Goal: Information Seeking & Learning: Check status

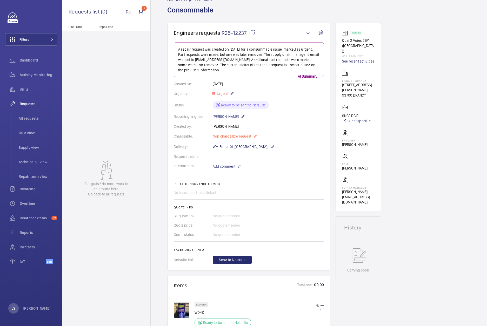
scroll to position [26, 0]
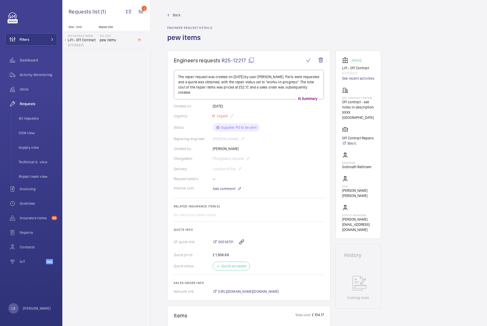
scroll to position [114, 0]
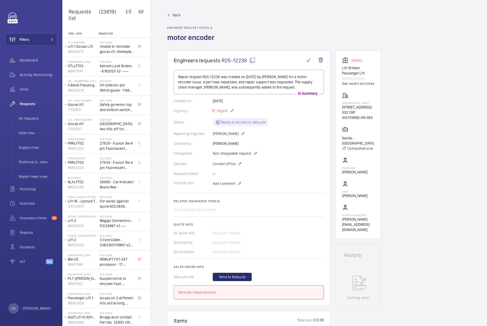
scroll to position [202, 0]
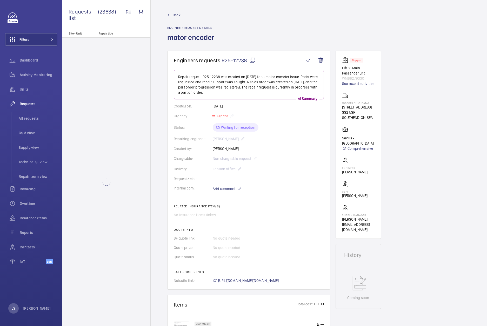
click at [252, 60] on mat-icon at bounding box center [252, 60] width 6 height 6
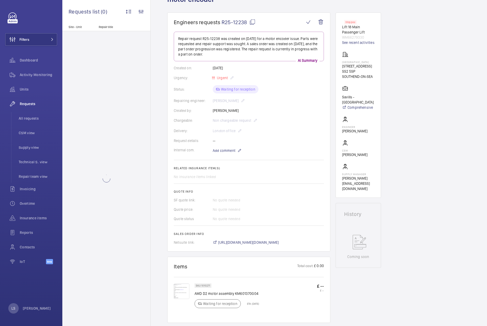
scroll to position [104, 0]
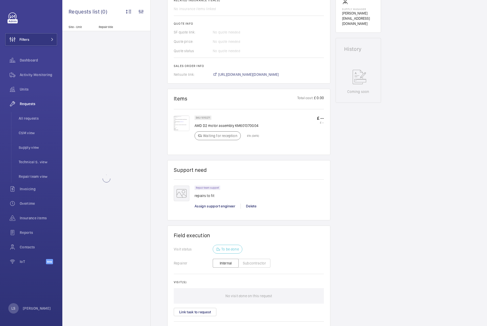
scroll to position [208, 0]
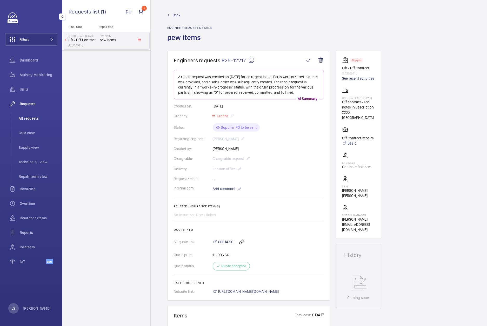
click at [35, 119] on span "All requests" at bounding box center [38, 118] width 38 height 5
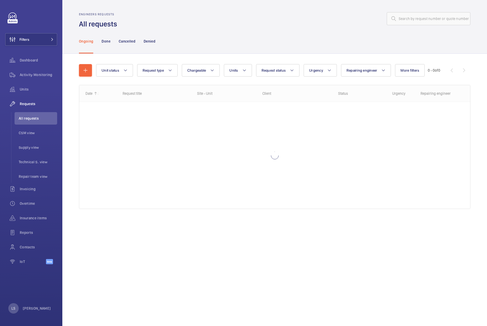
click at [423, 27] on div "Engineers requests All requests" at bounding box center [274, 20] width 391 height 16
click at [418, 20] on input "text" at bounding box center [429, 18] width 84 height 13
paste input "R25-12238"
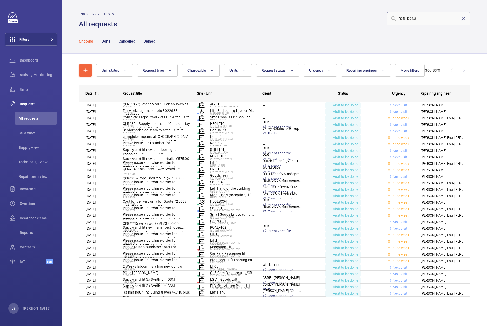
type input "R25-12238"
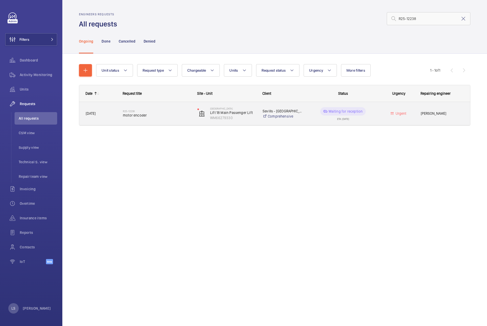
click at [190, 117] on span "motor encoder" at bounding box center [157, 115] width 68 height 5
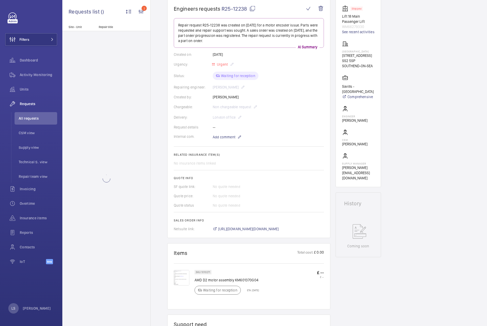
scroll to position [208, 0]
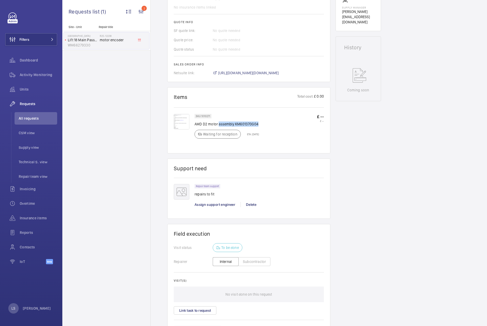
drag, startPoint x: 218, startPoint y: 124, endPoint x: 280, endPoint y: 126, distance: 62.3
click at [280, 126] on div "SKU 1010271 AMD D2 motor assembly KM601370G04 Waiting for reception ETA: 17 Sep…" at bounding box center [258, 128] width 129 height 28
click at [277, 128] on div "SKU 1010271 AMD D2 motor assembly KM601370G04 Waiting for reception ETA: 17 Sep…" at bounding box center [258, 128] width 129 height 28
drag, startPoint x: 193, startPoint y: 123, endPoint x: 231, endPoint y: 125, distance: 38.0
click at [231, 125] on div "SKU 1010271 AMD D2 motor assembly KM601370G04 Waiting for reception ETA: 17 Sep…" at bounding box center [249, 130] width 150 height 33
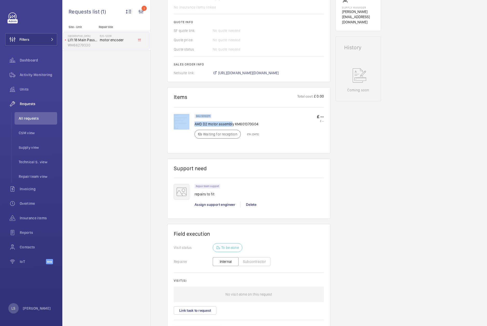
click at [231, 125] on p "AMD D2 motor assembly KM601370G04" at bounding box center [226, 124] width 64 height 5
drag, startPoint x: 216, startPoint y: 125, endPoint x: 194, endPoint y: 123, distance: 21.6
click at [194, 123] on p "AMD D2 motor assembly KM601370G04" at bounding box center [226, 124] width 64 height 5
copy p "AMD D2 moto"
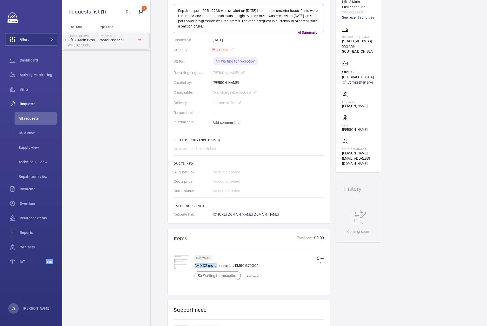
scroll to position [130, 0]
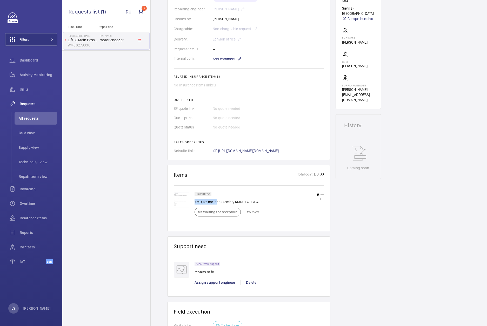
drag, startPoint x: 287, startPoint y: 217, endPoint x: 164, endPoint y: 192, distance: 125.6
click at [164, 192] on div "Engineers requests R25-12238 Repair request R25-12238 was created on 2025-09-15…" at bounding box center [319, 180] width 336 height 519
click at [179, 200] on img at bounding box center [182, 200] width 16 height 16
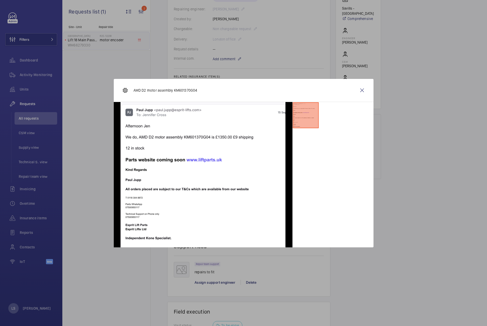
click at [78, 174] on div at bounding box center [243, 163] width 487 height 326
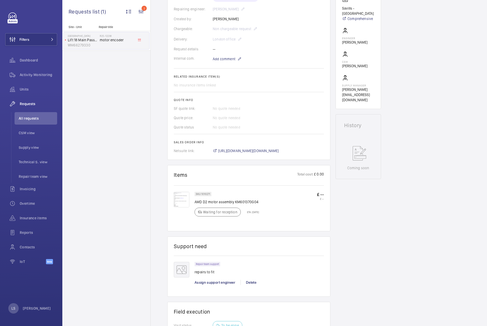
click at [105, 140] on div "Site - Unit Repair title Victoria Shopping Centre Lift 18 Main Passenger Lift W…" at bounding box center [106, 175] width 88 height 301
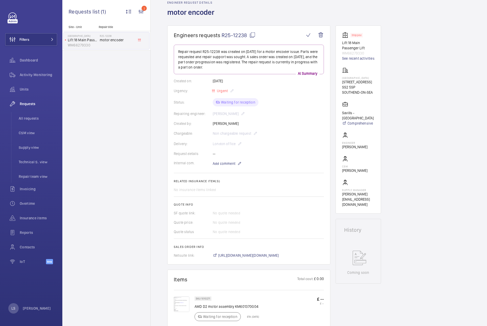
scroll to position [0, 0]
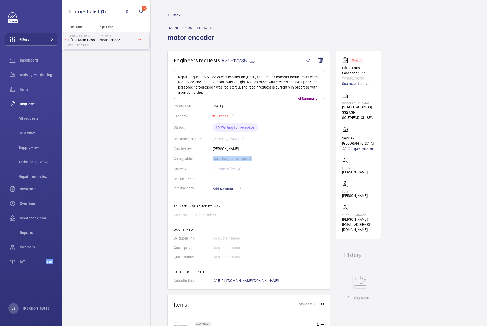
drag, startPoint x: 194, startPoint y: 158, endPoint x: 281, endPoint y: 154, distance: 87.3
click at [281, 154] on wm-front-card-body "Repair request R25-12238 was created on 2025-09-15 for a motor encoder issue. P…" at bounding box center [249, 176] width 150 height 213
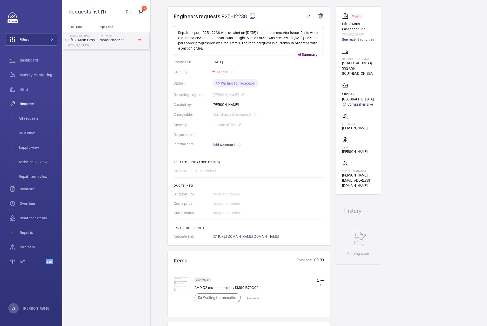
scroll to position [130, 0]
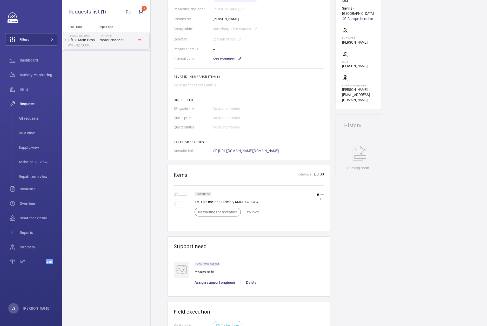
drag, startPoint x: 411, startPoint y: 226, endPoint x: 390, endPoint y: 216, distance: 23.2
click at [411, 226] on div "Engineers requests R25-12238 Repair request R25-12238 was created on 2025-09-15…" at bounding box center [319, 180] width 336 height 519
click at [138, 40] on mat-icon at bounding box center [139, 40] width 3 height 3
click at [88, 39] on p "Lift 18 Main Passenger Lift" at bounding box center [83, 39] width 30 height 5
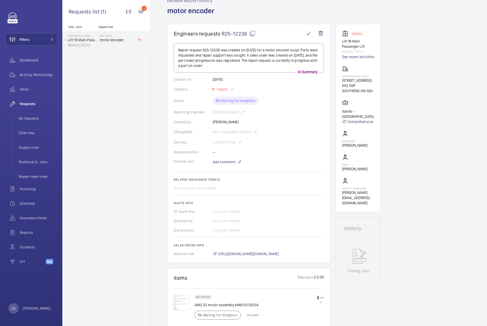
scroll to position [0, 0]
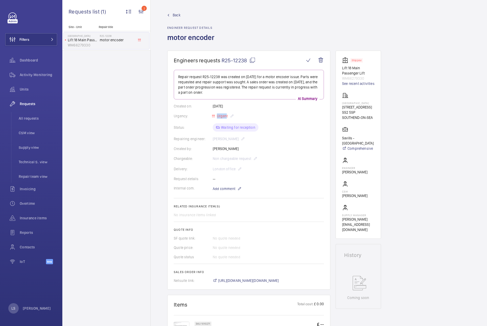
drag, startPoint x: 209, startPoint y: 118, endPoint x: 226, endPoint y: 118, distance: 17.1
click at [226, 118] on div "Urgency: Urgent" at bounding box center [249, 116] width 150 height 6
click at [109, 121] on div "Site - Unit Repair title Victoria Shopping Centre Lift 18 Main Passenger Lift W…" at bounding box center [106, 175] width 88 height 301
click at [33, 122] on li "All requests" at bounding box center [36, 118] width 43 height 12
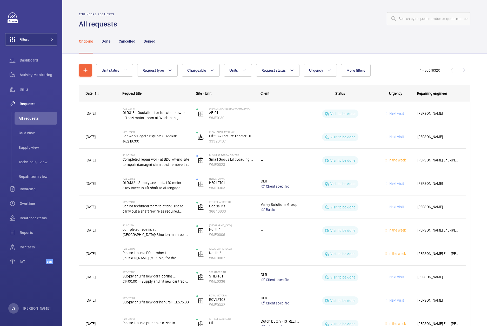
click at [420, 38] on div "Ongoing Done Cancelled Denied" at bounding box center [274, 41] width 391 height 25
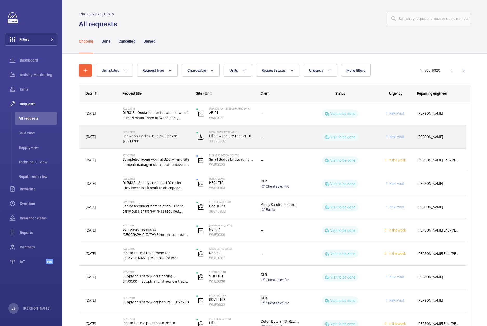
click at [149, 133] on span "For works against quote 6022638 @£2197.00" at bounding box center [156, 138] width 67 height 10
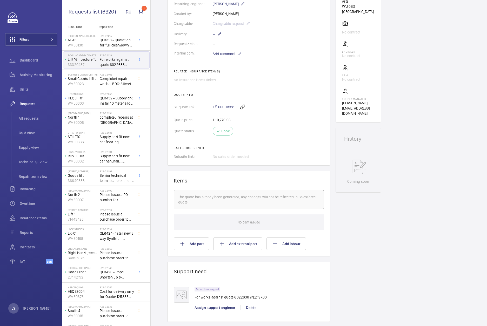
scroll to position [26, 0]
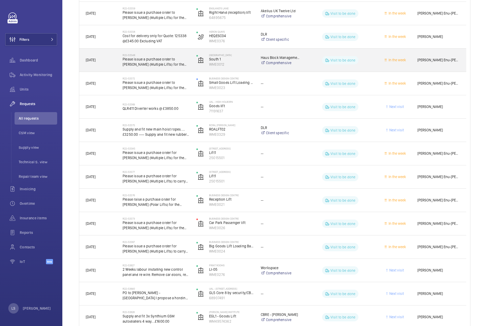
scroll to position [502, 0]
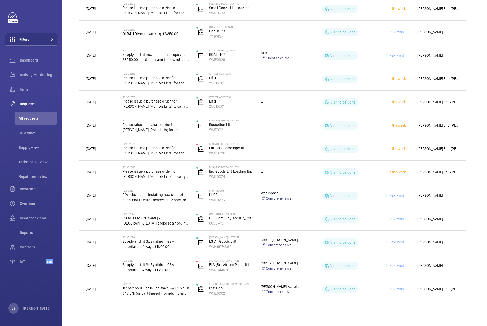
drag, startPoint x: 470, startPoint y: 206, endPoint x: 470, endPoint y: 199, distance: 7.8
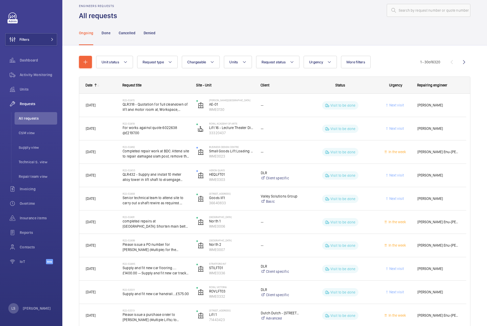
scroll to position [0, 0]
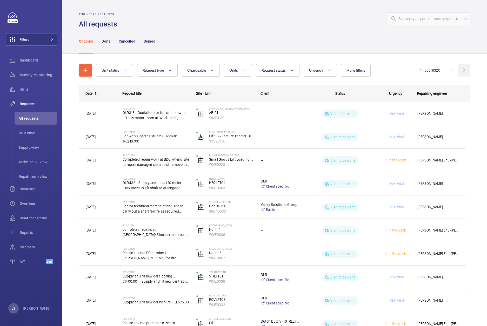
click at [460, 70] on wm-front-icon-button at bounding box center [464, 70] width 12 height 12
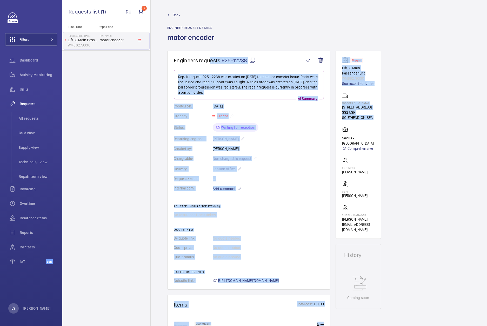
drag, startPoint x: 435, startPoint y: 148, endPoint x: 210, endPoint y: 61, distance: 241.4
click at [210, 61] on div "Engineers requests R25-12238 Repair request R25-12238 was created on 2025-09-15…" at bounding box center [319, 310] width 336 height 519
click at [425, 116] on div "Engineers requests R25-12238 Repair request R25-12238 was created on 2025-09-15…" at bounding box center [319, 310] width 336 height 519
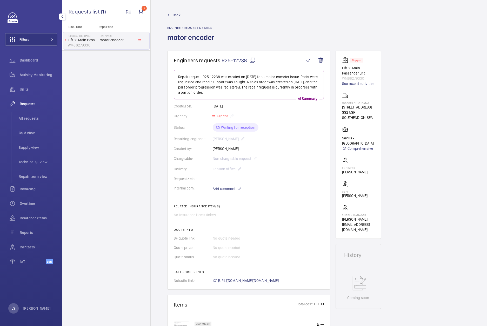
click at [26, 104] on span "Requests" at bounding box center [38, 103] width 37 height 5
click at [29, 61] on span "Dashboard" at bounding box center [38, 60] width 37 height 5
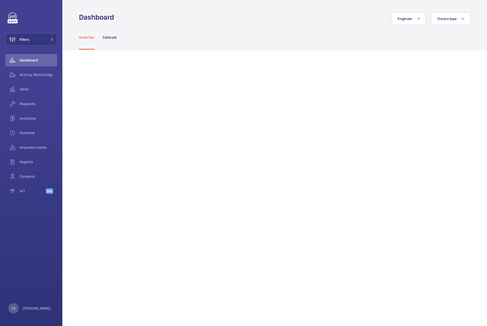
click at [189, 30] on div "Overview Callouts" at bounding box center [274, 37] width 391 height 25
click at [217, 41] on div "Overview Callouts" at bounding box center [274, 37] width 391 height 25
